Goal: Transaction & Acquisition: Subscribe to service/newsletter

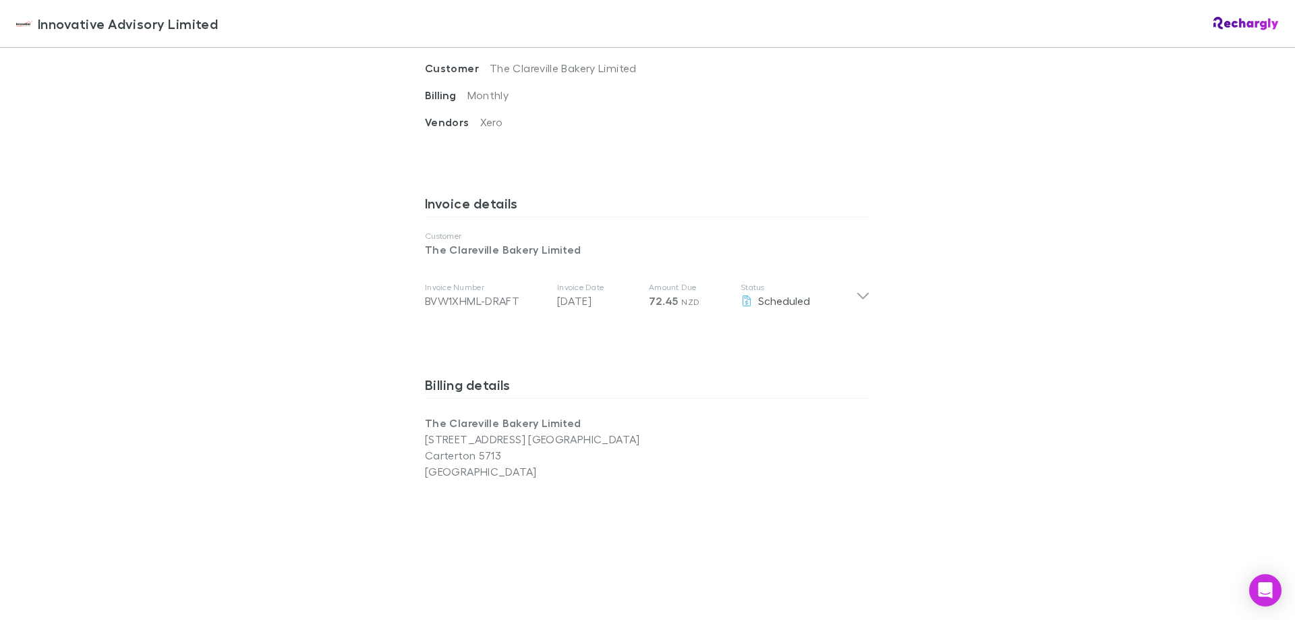
scroll to position [1113, 0]
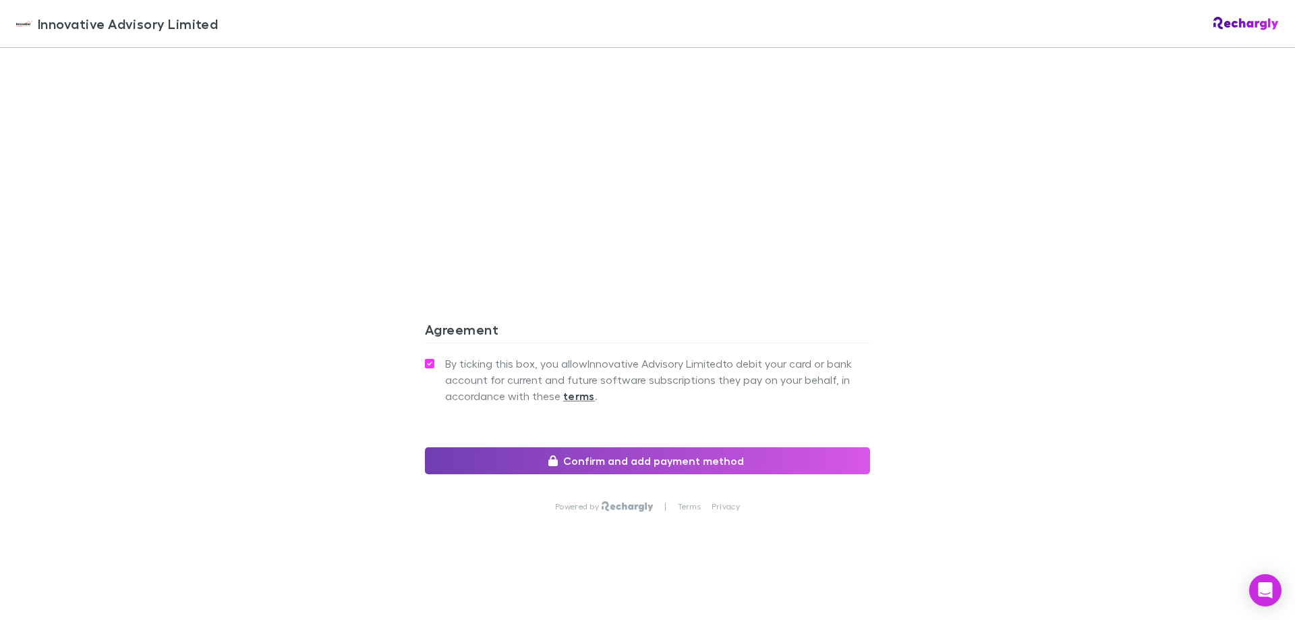
click at [523, 448] on button "Confirm and add payment method" at bounding box center [647, 460] width 445 height 27
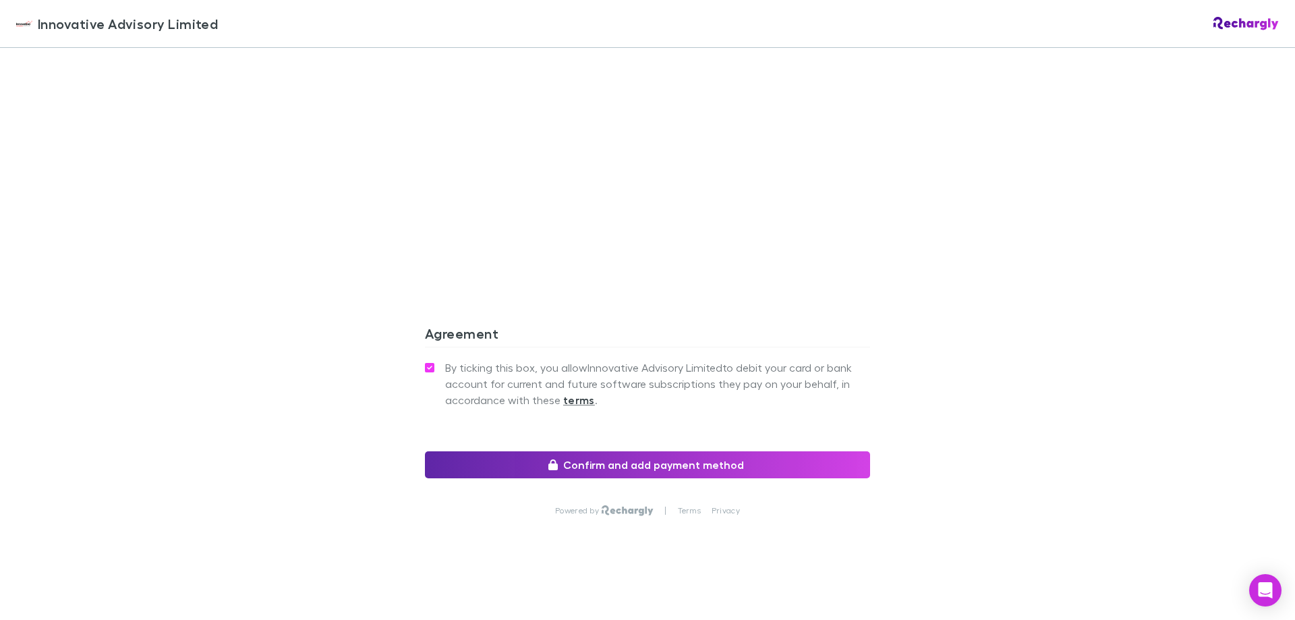
scroll to position [1113, 0]
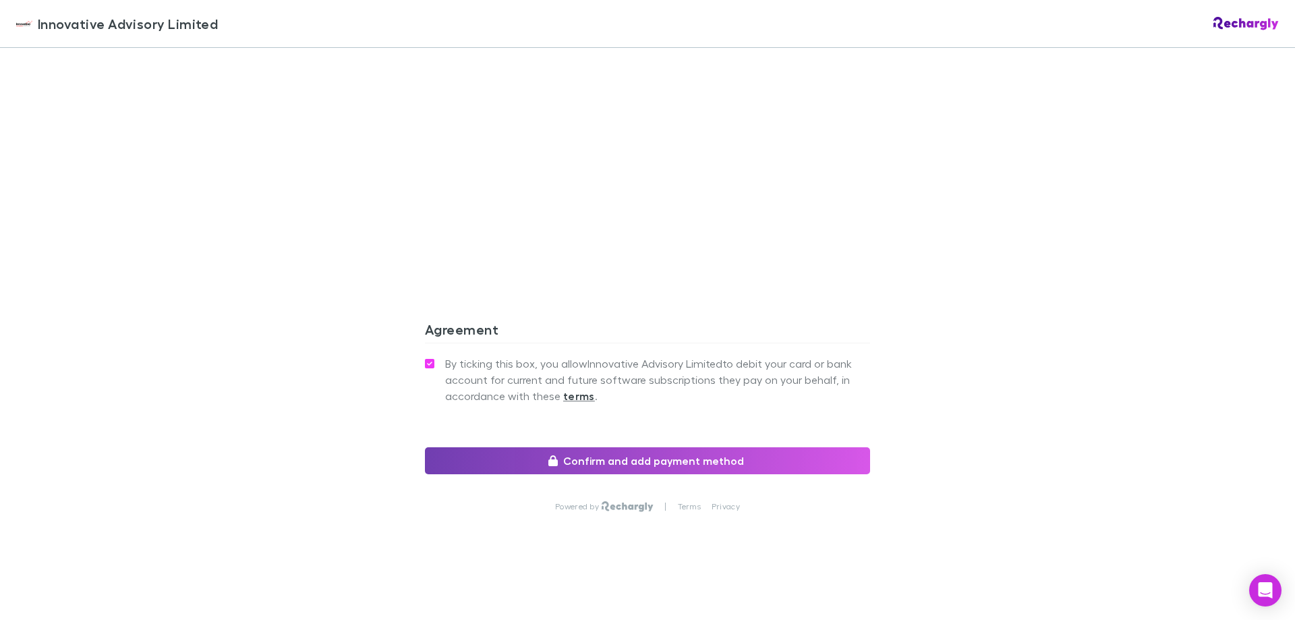
click at [480, 457] on button "Confirm and add payment method" at bounding box center [647, 460] width 445 height 27
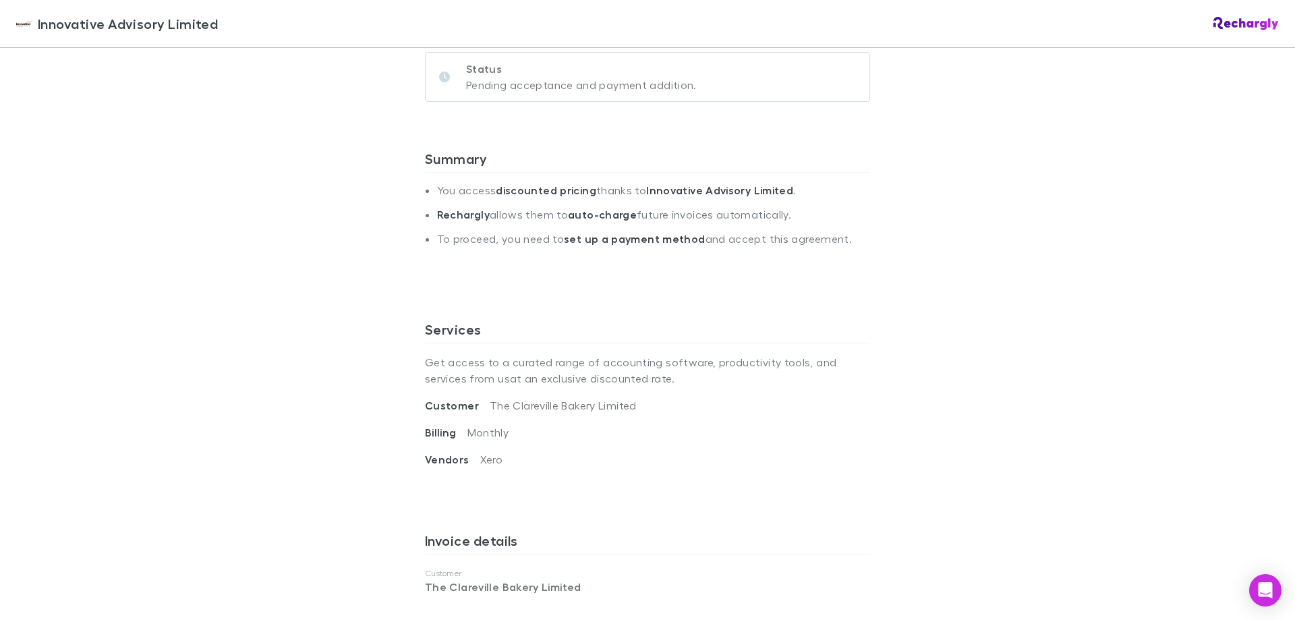
scroll to position [0, 0]
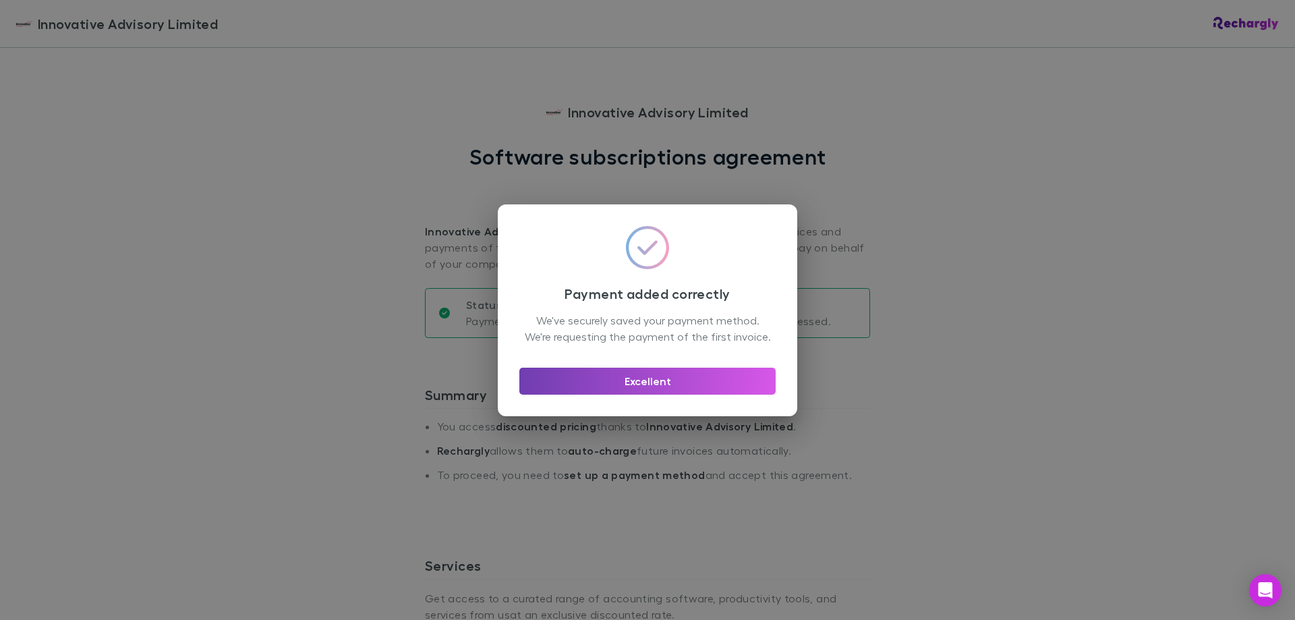
click at [635, 382] on button "Excellent" at bounding box center [647, 381] width 256 height 27
